Goal: Information Seeking & Learning: Find specific fact

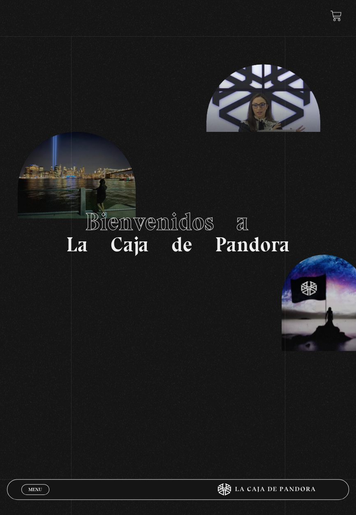
click at [46, 463] on section "Bienvenidos a La Caja de Pandora" at bounding box center [178, 231] width 356 height 463
click at [47, 486] on link "Menu Cerrar" at bounding box center [35, 489] width 28 height 11
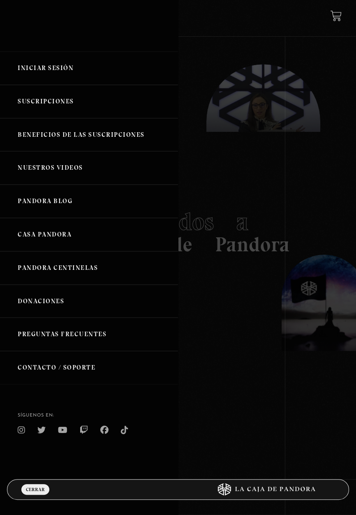
click at [91, 77] on link "Iniciar Sesión" at bounding box center [89, 67] width 178 height 33
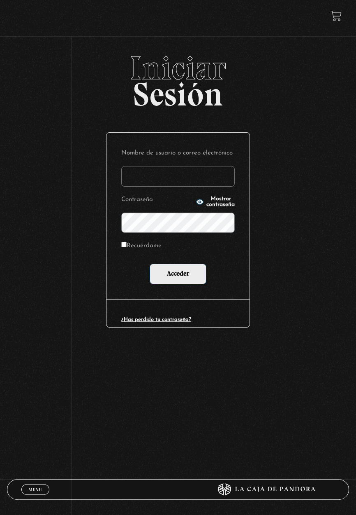
click at [167, 182] on input "Nombre de usuario o correo electrónico" at bounding box center [178, 176] width 114 height 21
type input "stephanie.murillo garcia"
click at [150, 263] on input "Acceder" at bounding box center [178, 273] width 57 height 21
click at [189, 281] on input "Acceder" at bounding box center [178, 273] width 57 height 21
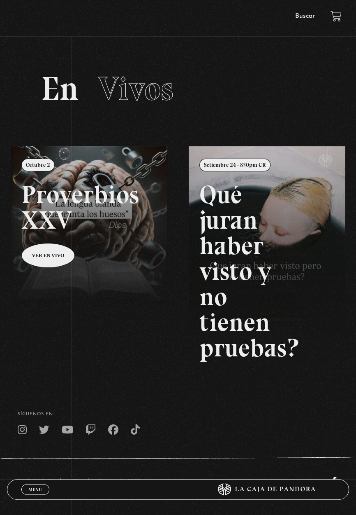
click at [44, 489] on link "Menu Cerrar" at bounding box center [35, 489] width 28 height 11
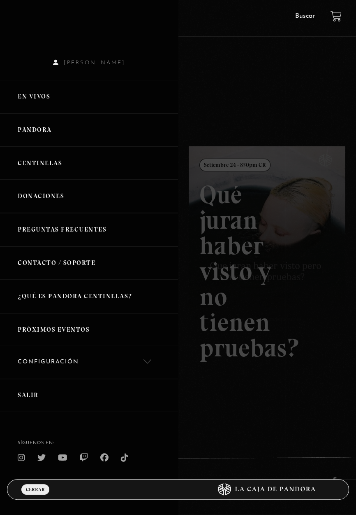
click at [64, 163] on link "Centinelas" at bounding box center [89, 163] width 178 height 33
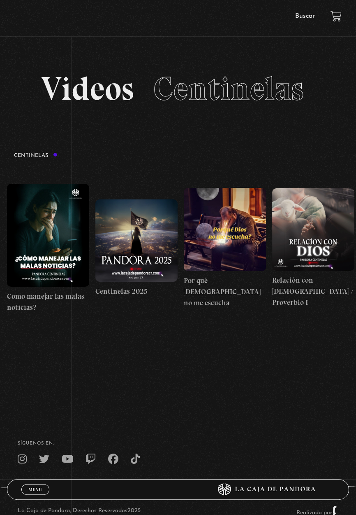
click at [54, 470] on footer "SÍguenos en: La Caja de Pandora, Derechos Reservados 2025 Realizado por" at bounding box center [178, 485] width 356 height 147
click at [33, 489] on span "Menu" at bounding box center [35, 489] width 14 height 5
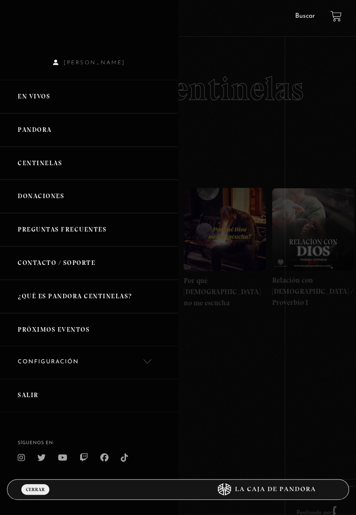
click at [85, 94] on link "En vivos" at bounding box center [89, 96] width 178 height 33
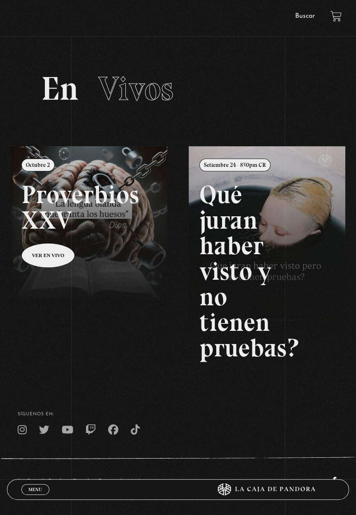
click at [41, 496] on div "Menu Cerrar" at bounding box center [106, 489] width 171 height 20
click at [42, 493] on span "Cerrar" at bounding box center [35, 496] width 19 height 6
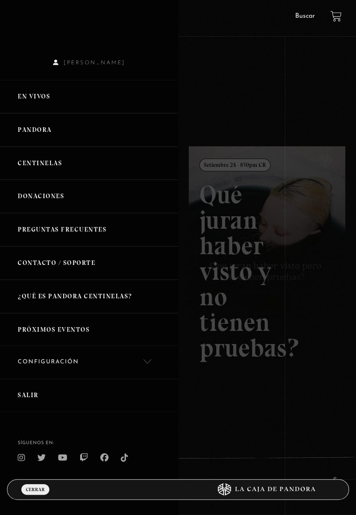
click at [307, 6] on div at bounding box center [178, 257] width 356 height 515
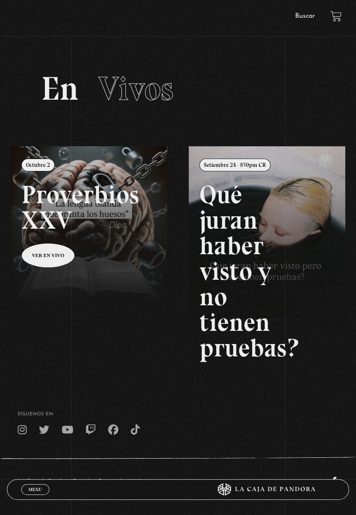
click at [300, 17] on link "Buscar" at bounding box center [306, 16] width 20 height 7
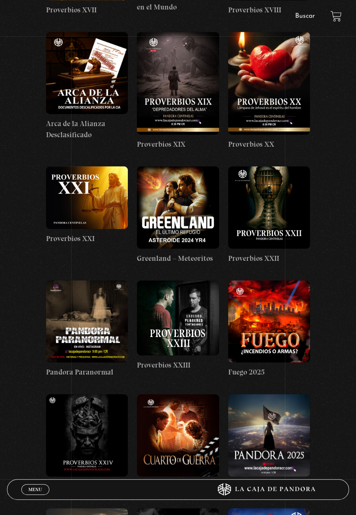
scroll to position [2052, 0]
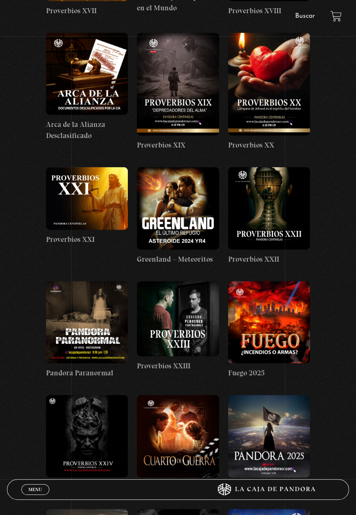
click at [188, 196] on figure at bounding box center [178, 208] width 82 height 82
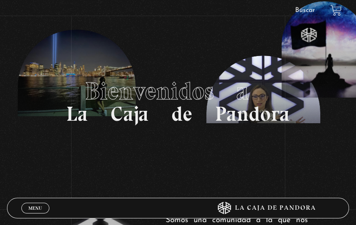
click at [45, 203] on link "Menu Cerrar" at bounding box center [35, 208] width 28 height 11
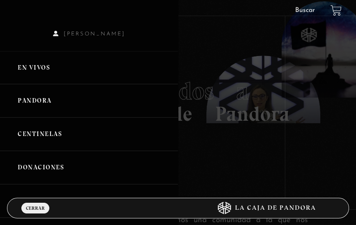
click at [49, 69] on link "En vivos" at bounding box center [89, 67] width 178 height 33
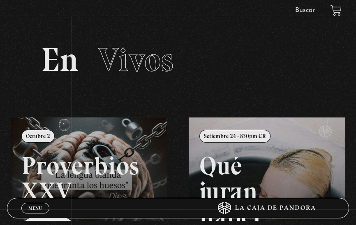
click at [35, 208] on span "Menu" at bounding box center [35, 207] width 14 height 5
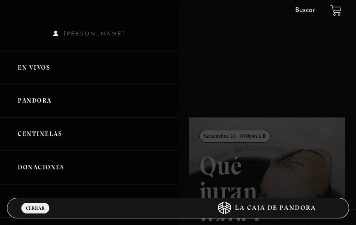
click at [302, 8] on link "Buscar" at bounding box center [306, 10] width 20 height 7
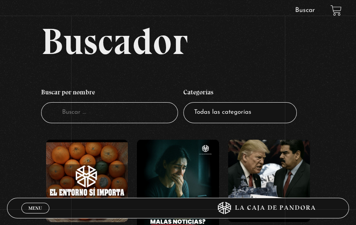
click at [84, 122] on input "Buscador" at bounding box center [109, 112] width 137 height 21
type input "Grenlsaan"
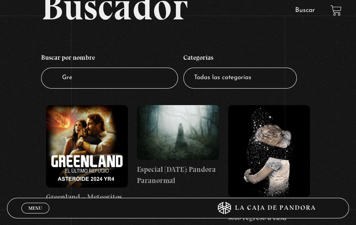
click at [89, 144] on figure at bounding box center [87, 146] width 82 height 82
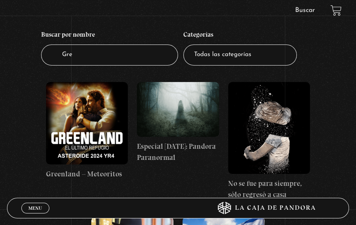
scroll to position [74, 0]
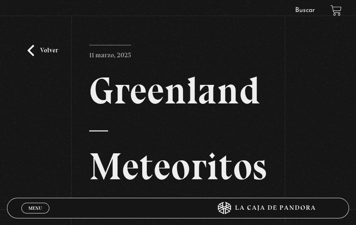
click at [158, 119] on h2 "Greenland – Meteoritos" at bounding box center [178, 129] width 178 height 114
